Goal: Information Seeking & Learning: Learn about a topic

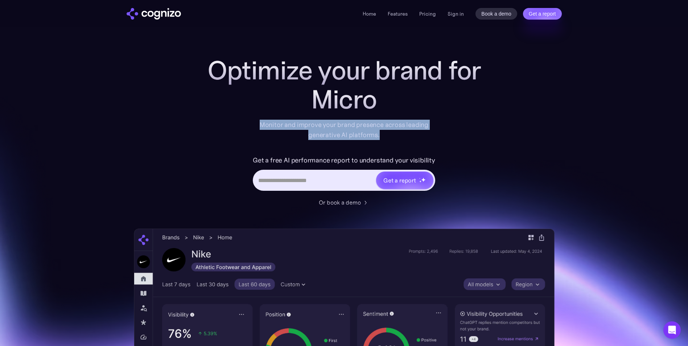
drag, startPoint x: 381, startPoint y: 136, endPoint x: 260, endPoint y: 122, distance: 122.3
click at [260, 122] on div "Monitor and improve your brand presence across leading generative AI platforms." at bounding box center [344, 130] width 179 height 20
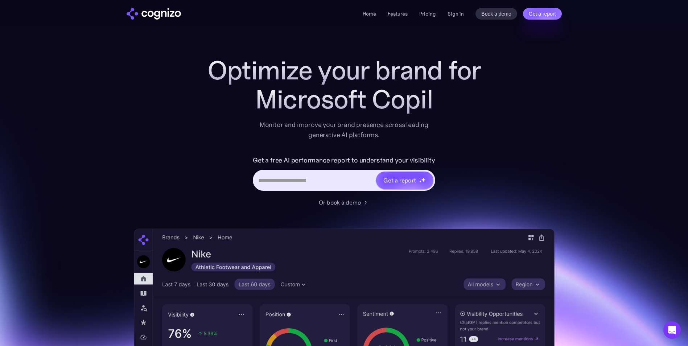
drag, startPoint x: 260, startPoint y: 122, endPoint x: 275, endPoint y: 142, distance: 24.3
click at [275, 142] on div "Optimize your brand for Microsoft Copil Monitor and improve your brand presence…" at bounding box center [344, 131] width 290 height 151
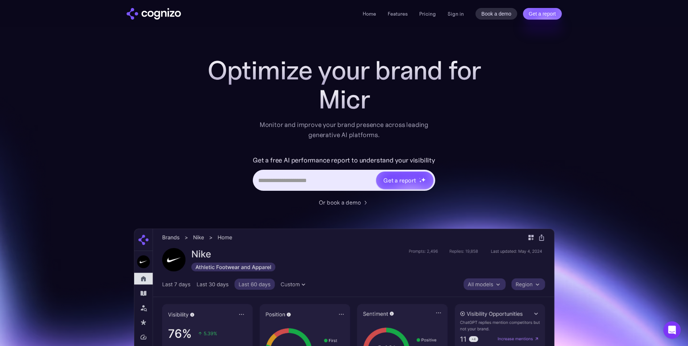
click at [423, 20] on div "Home Features Pricing Book a demo Get a report Sign in Book a demo Get a report" at bounding box center [344, 13] width 523 height 27
click at [426, 14] on link "Pricing" at bounding box center [427, 14] width 17 height 7
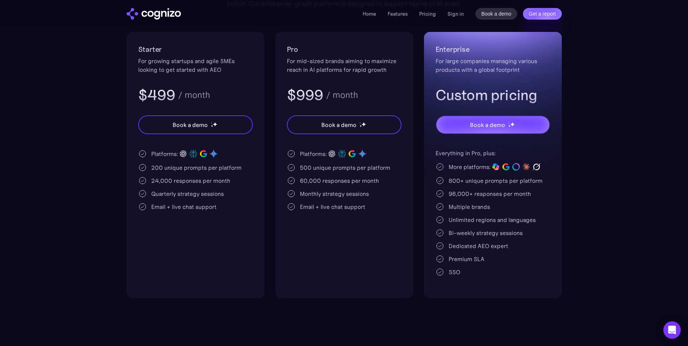
scroll to position [145, 0]
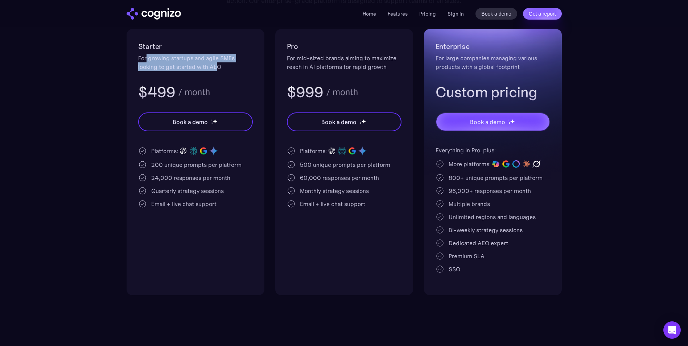
drag, startPoint x: 147, startPoint y: 58, endPoint x: 217, endPoint y: 67, distance: 70.6
click at [217, 67] on div "For growing startups and agile SMEs looking to get started with AEO" at bounding box center [195, 62] width 115 height 17
drag, startPoint x: 217, startPoint y: 67, endPoint x: 186, endPoint y: 69, distance: 30.9
click at [186, 69] on div "For growing startups and agile SMEs looking to get started with AEO" at bounding box center [195, 62] width 115 height 17
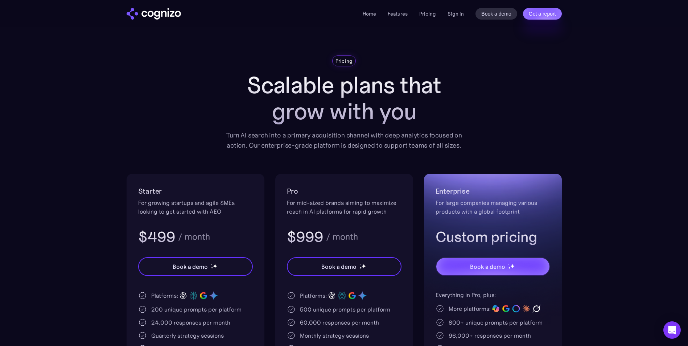
scroll to position [0, 0]
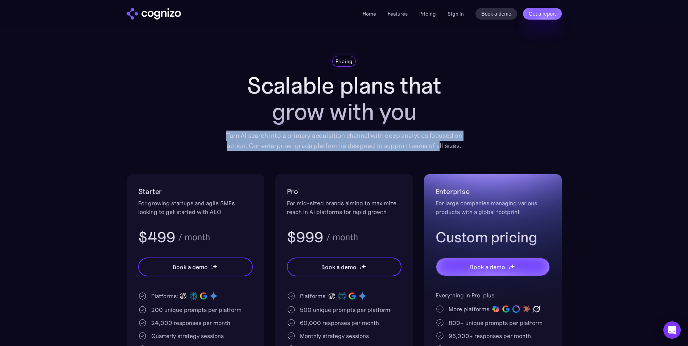
drag, startPoint x: 217, startPoint y: 135, endPoint x: 438, endPoint y: 145, distance: 220.5
click at [438, 145] on div "Pricing Scalable plans that grow with you Turn AI search into a primary acquisi…" at bounding box center [344, 248] width 435 height 385
drag, startPoint x: 438, startPoint y: 145, endPoint x: 389, endPoint y: 141, distance: 48.8
click at [389, 141] on div "Turn AI search into a primary acquisition channel with deep analytics focused o…" at bounding box center [344, 141] width 247 height 20
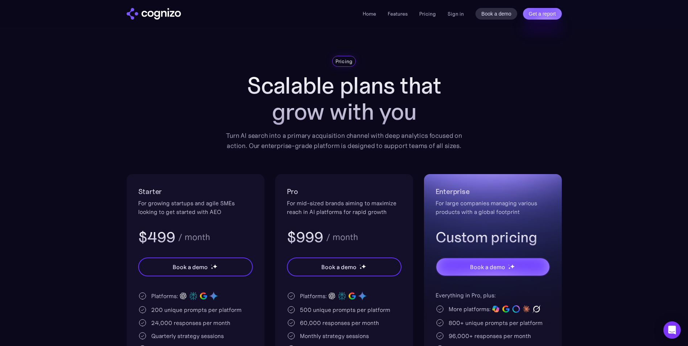
click at [230, 98] on h1 "Scalable plans that grow with you" at bounding box center [344, 99] width 247 height 52
click at [400, 17] on link "Features" at bounding box center [398, 14] width 20 height 7
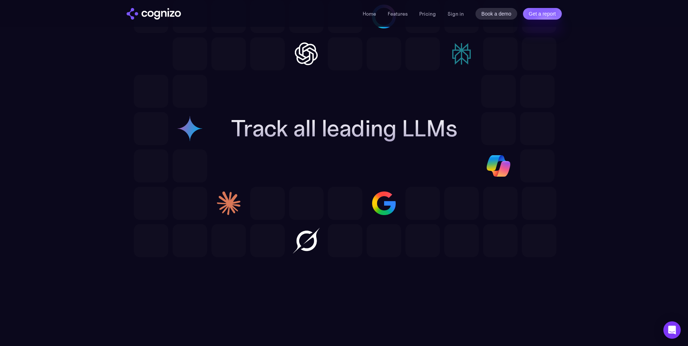
scroll to position [2201, 0]
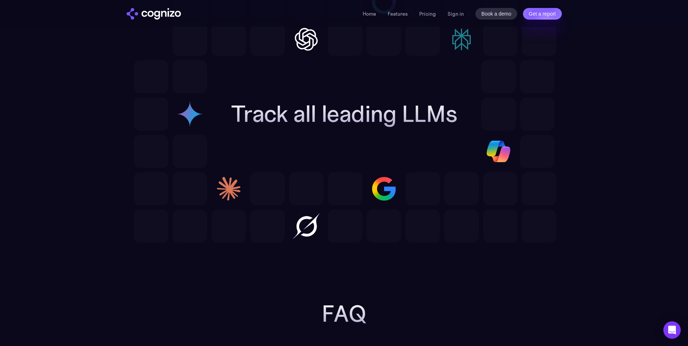
click at [153, 13] on img "home" at bounding box center [154, 14] width 54 height 12
